Goal: Transaction & Acquisition: Purchase product/service

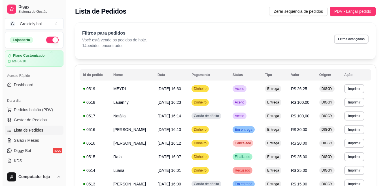
scroll to position [57, 0]
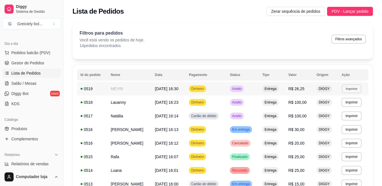
click at [351, 88] on button "Imprimir" at bounding box center [352, 88] width 20 height 9
click at [342, 106] on button "IMPRESSORA" at bounding box center [344, 108] width 40 height 9
click at [356, 10] on span "PDV - Lançar pedido" at bounding box center [349, 11] width 37 height 6
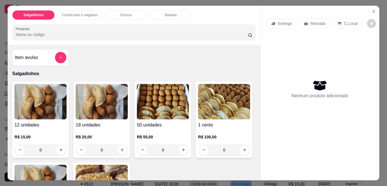
click at [275, 24] on div "Entrega" at bounding box center [281, 23] width 30 height 11
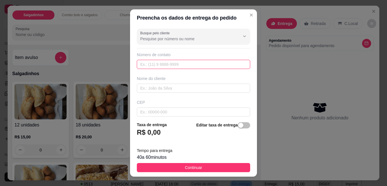
click at [178, 61] on input "text" at bounding box center [193, 64] width 113 height 9
type input "[PHONE_NUMBER]"
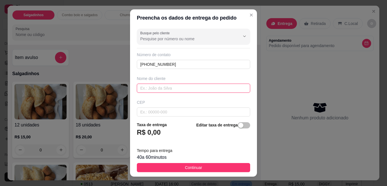
click at [162, 85] on input "text" at bounding box center [193, 88] width 113 height 9
type input "angelica"
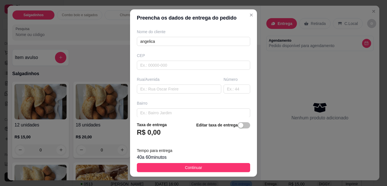
scroll to position [48, 0]
click at [171, 85] on input "text" at bounding box center [179, 87] width 84 height 9
click at [142, 89] on input "[GEOGRAPHIC_DATA]" at bounding box center [179, 87] width 84 height 9
click at [157, 89] on input "[GEOGRAPHIC_DATA]" at bounding box center [179, 87] width 84 height 9
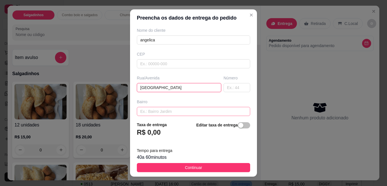
type input "[GEOGRAPHIC_DATA]"
click at [149, 113] on input "text" at bounding box center [193, 111] width 113 height 9
type input "[PERSON_NAME]"
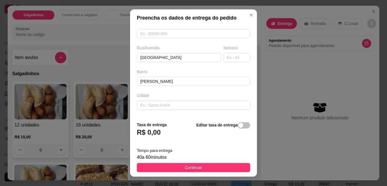
scroll to position [79, 0]
click at [207, 109] on div "Busque pelo cliente Número de contato [PHONE_NUMBER] Nome do cliente angelica C…" at bounding box center [193, 71] width 127 height 91
click at [206, 102] on input "text" at bounding box center [193, 104] width 113 height 9
type input "poconé"
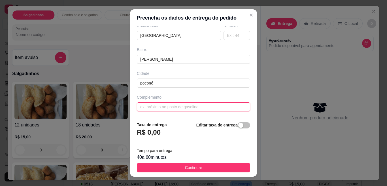
click at [219, 105] on input "text" at bounding box center [193, 106] width 113 height 9
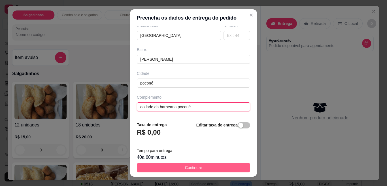
type input "ao lado da barbearia poconé"
click at [208, 167] on button "Continuar" at bounding box center [193, 167] width 113 height 9
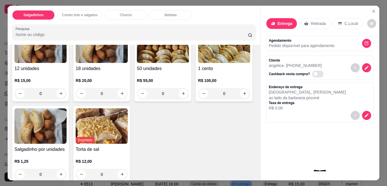
scroll to position [81, 0]
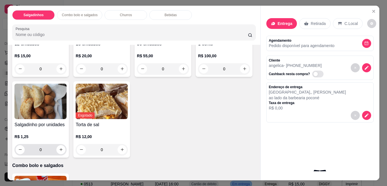
click at [56, 144] on input "0" at bounding box center [41, 149] width 32 height 11
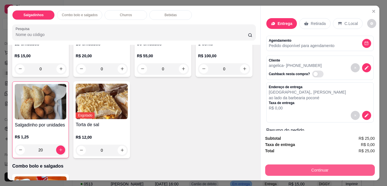
type input "20"
click at [307, 168] on button "Continuar" at bounding box center [320, 169] width 110 height 11
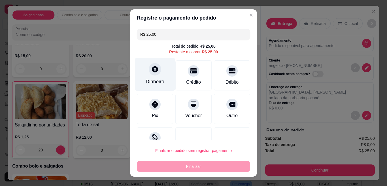
click at [161, 81] on div "Dinheiro" at bounding box center [155, 74] width 40 height 33
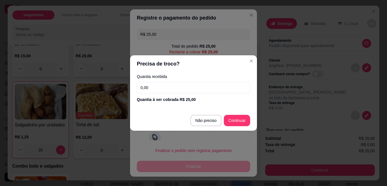
click at [206, 86] on input "0,00" at bounding box center [193, 87] width 113 height 11
type input "10,00"
type input "R$ 0,00"
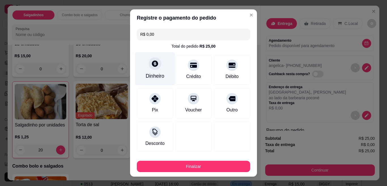
click at [153, 74] on div "Dinheiro" at bounding box center [154, 75] width 19 height 7
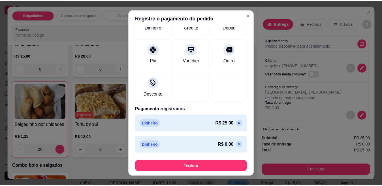
scroll to position [51, 0]
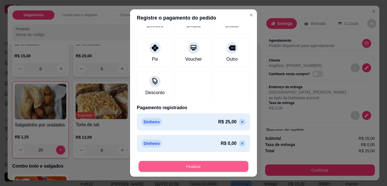
click at [208, 169] on button "Finalizar" at bounding box center [193, 166] width 110 height 11
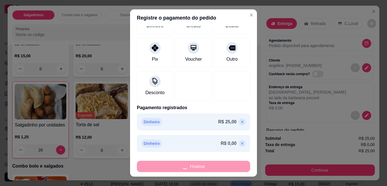
type input "0"
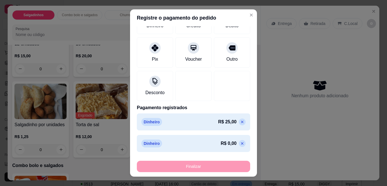
type input "-R$ 25,00"
